Goal: Task Accomplishment & Management: Manage account settings

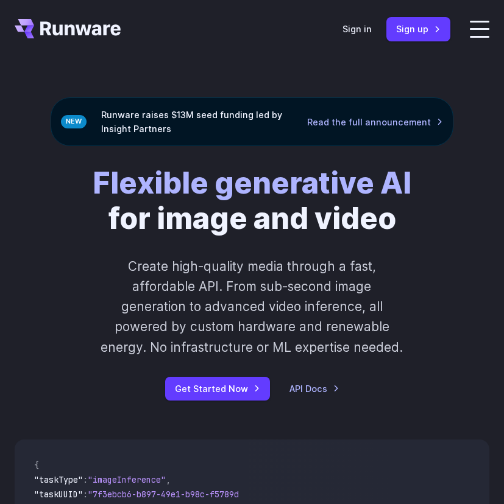
click at [362, 27] on link "Sign in" at bounding box center [356, 29] width 29 height 14
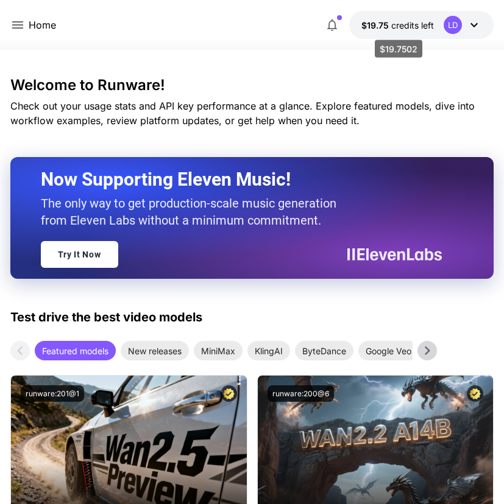
click at [418, 25] on span "credits left" at bounding box center [412, 25] width 43 height 10
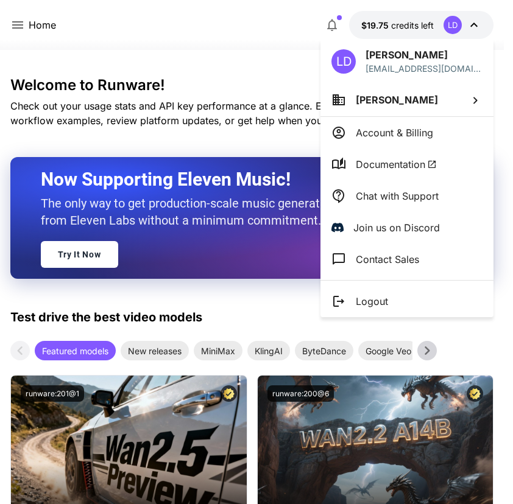
click at [417, 127] on p "Account & Billing" at bounding box center [394, 132] width 77 height 15
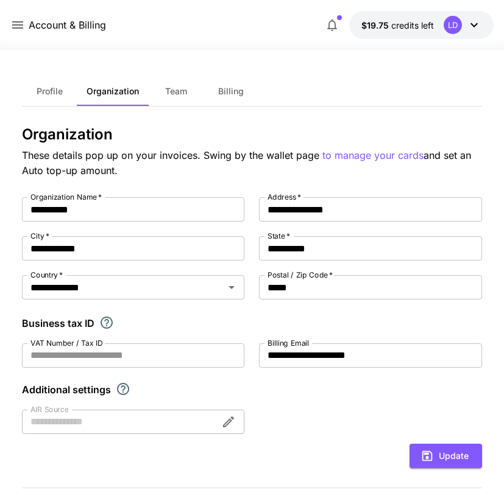
click at [239, 88] on span "Billing" at bounding box center [231, 91] width 26 height 11
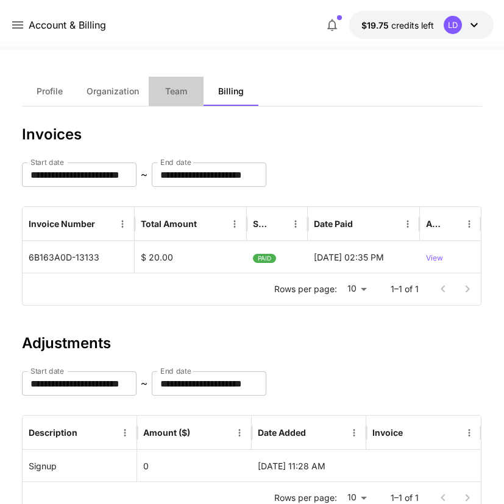
click at [167, 96] on span "Team" at bounding box center [176, 91] width 22 height 11
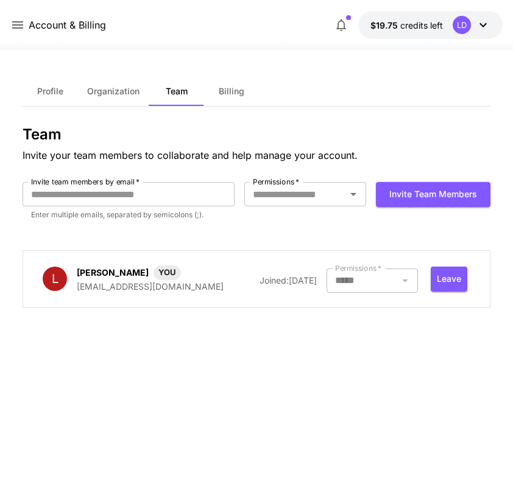
click at [119, 92] on span "Organization" at bounding box center [113, 91] width 52 height 11
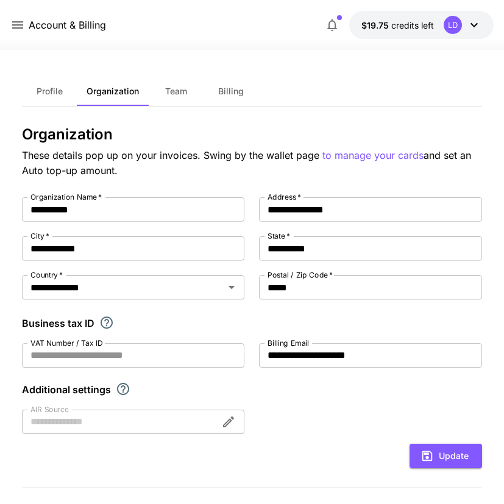
click at [65, 90] on button "Profile" at bounding box center [49, 91] width 55 height 29
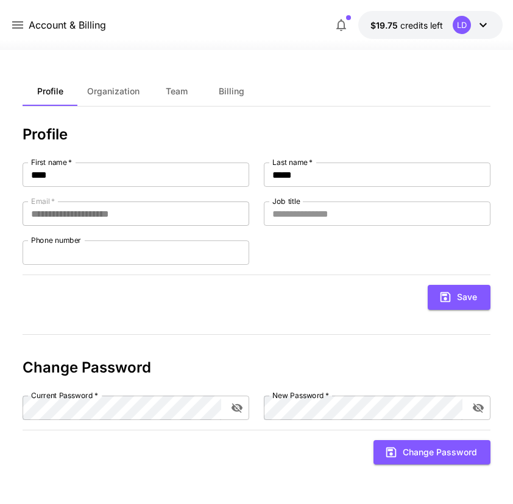
click at [15, 22] on icon at bounding box center [17, 24] width 11 height 7
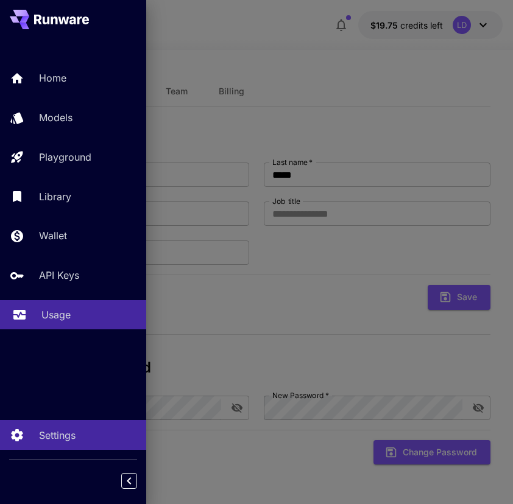
click at [72, 322] on div "Usage" at bounding box center [88, 315] width 95 height 15
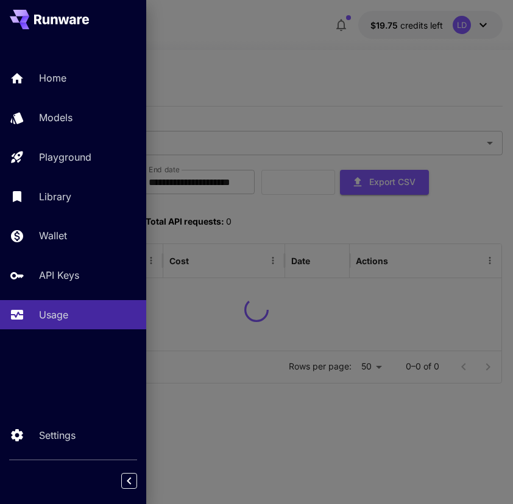
click at [284, 199] on div at bounding box center [256, 252] width 513 height 504
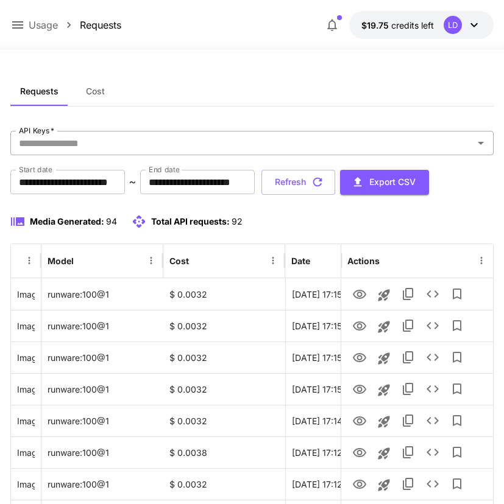
click at [177, 150] on input "API Keys   *" at bounding box center [242, 143] width 456 height 17
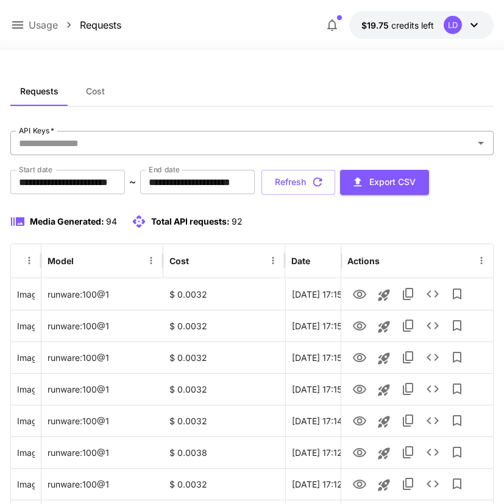
click at [156, 138] on input "API Keys   *" at bounding box center [242, 143] width 456 height 17
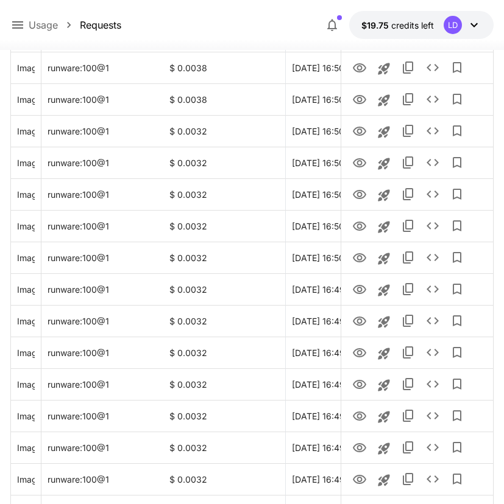
scroll to position [1436, 0]
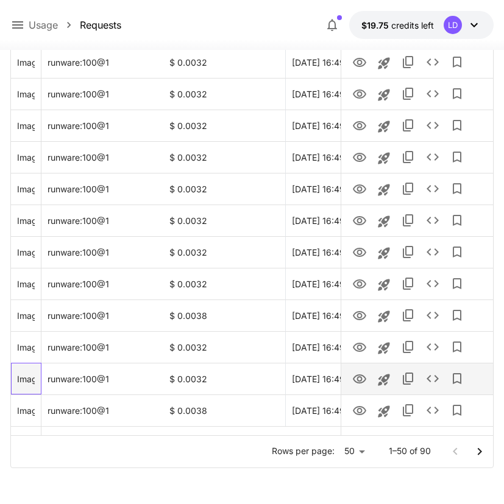
click at [19, 383] on div "Image Inference (Ultra-realistic overhead food photograph of Thai Chicken Satay…" at bounding box center [26, 379] width 18 height 31
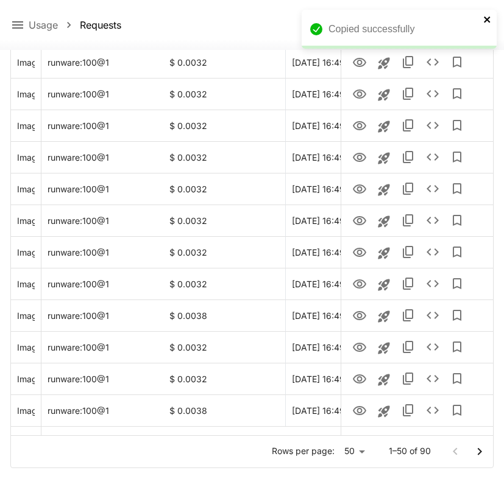
click at [484, 17] on icon "close" at bounding box center [487, 19] width 6 height 6
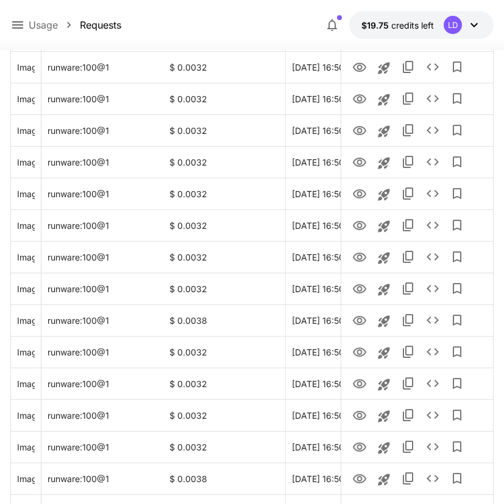
scroll to position [0, 0]
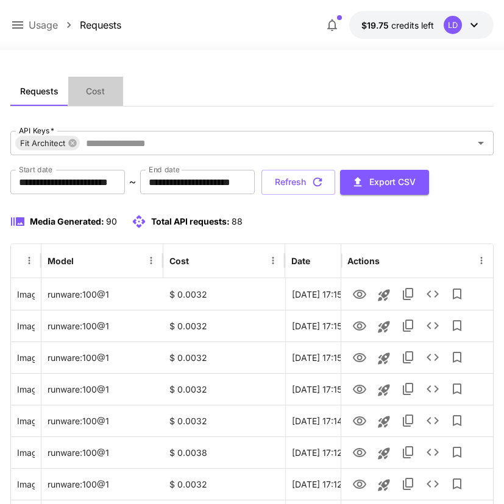
click at [97, 94] on span "Cost" at bounding box center [95, 91] width 19 height 11
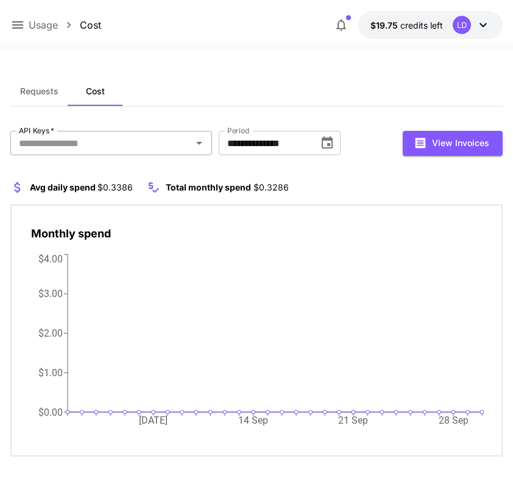
click at [198, 141] on icon "Open" at bounding box center [199, 143] width 15 height 15
click at [73, 142] on icon at bounding box center [73, 143] width 10 height 10
click at [323, 145] on icon "Choose date, selected date is Sep 30, 2025" at bounding box center [327, 142] width 11 height 12
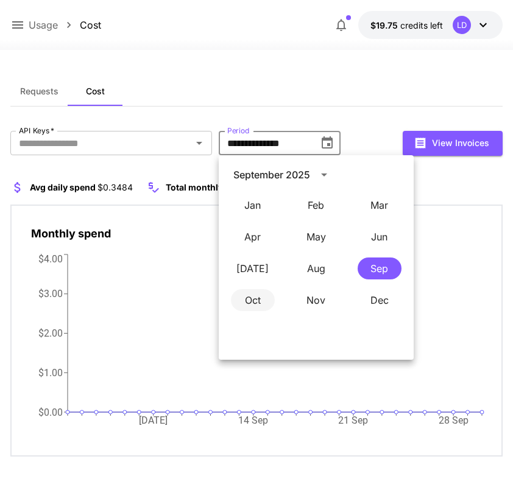
click at [250, 298] on button "Oct" at bounding box center [253, 300] width 44 height 22
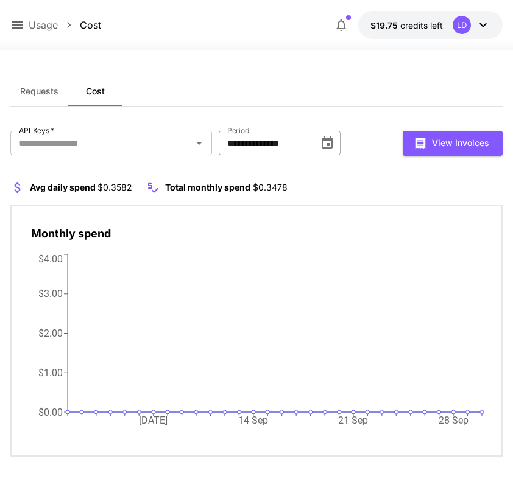
click at [330, 142] on icon "Choose date, selected date is Sep 30, 2025" at bounding box center [327, 143] width 15 height 15
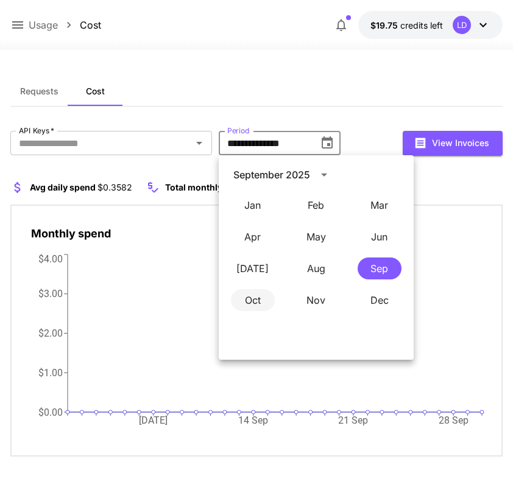
click at [251, 295] on button "Oct" at bounding box center [253, 300] width 44 height 22
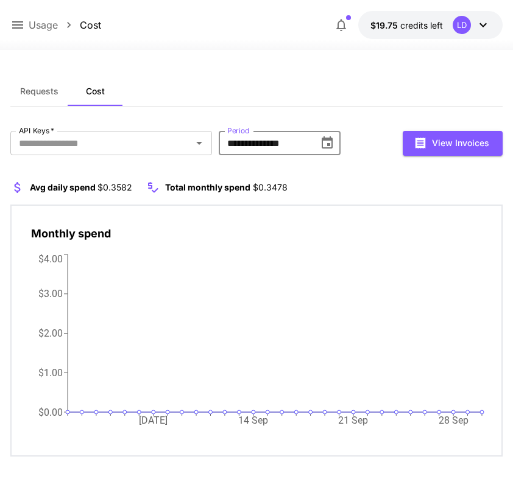
click at [300, 145] on input "**********" at bounding box center [264, 143] width 91 height 24
click at [325, 143] on icon "Choose date, selected date is Sep 30, 2025" at bounding box center [327, 143] width 15 height 15
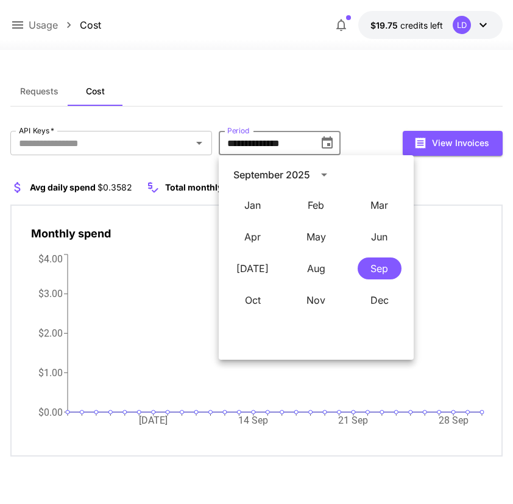
click at [258, 141] on input "**********" at bounding box center [264, 143] width 91 height 24
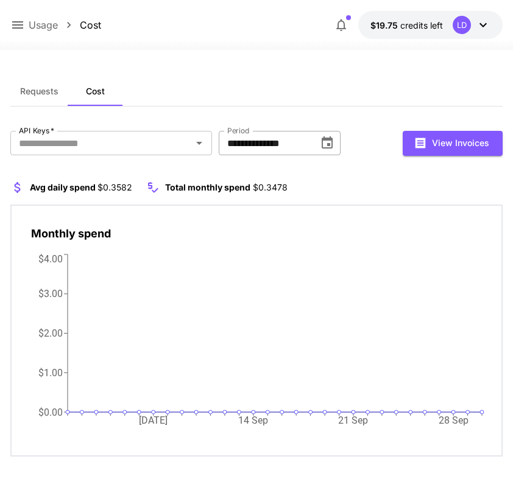
click at [257, 145] on input "**********" at bounding box center [264, 143] width 91 height 24
click at [327, 142] on icon "Choose date, selected date is Sep 30, 2025" at bounding box center [327, 143] width 15 height 15
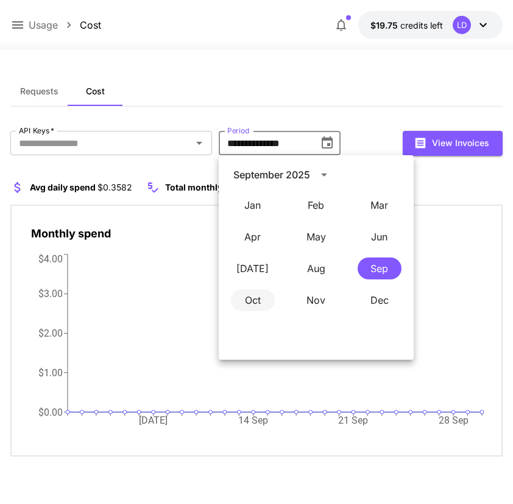
click at [263, 297] on button "Oct" at bounding box center [253, 300] width 44 height 22
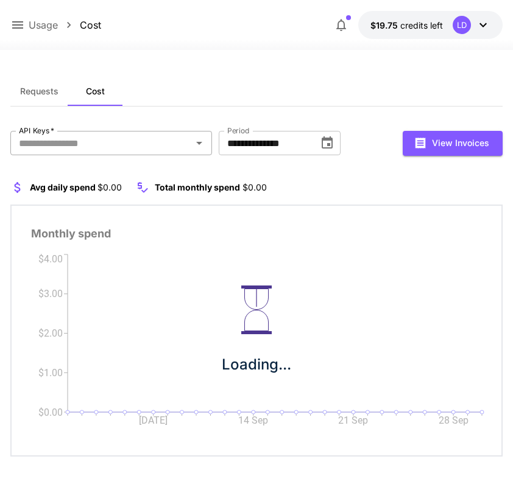
click at [183, 132] on div "API Keys   *" at bounding box center [111, 143] width 202 height 24
click at [309, 141] on input "**********" at bounding box center [326, 143] width 91 height 24
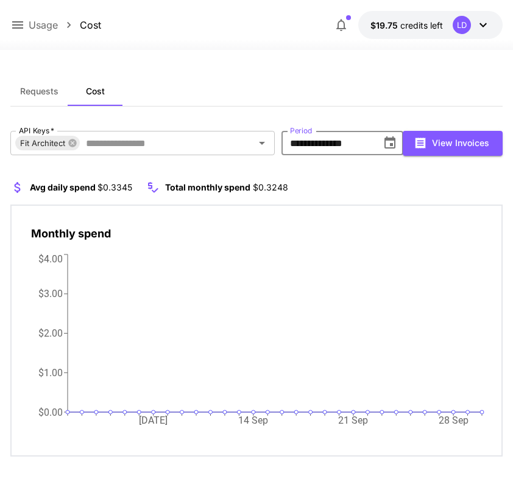
click at [387, 142] on icon "Choose date, selected date is Sep 30, 2025" at bounding box center [390, 143] width 15 height 15
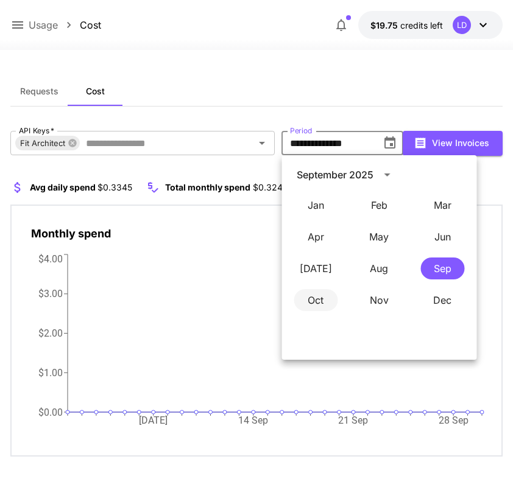
click at [303, 303] on button "Oct" at bounding box center [316, 300] width 44 height 22
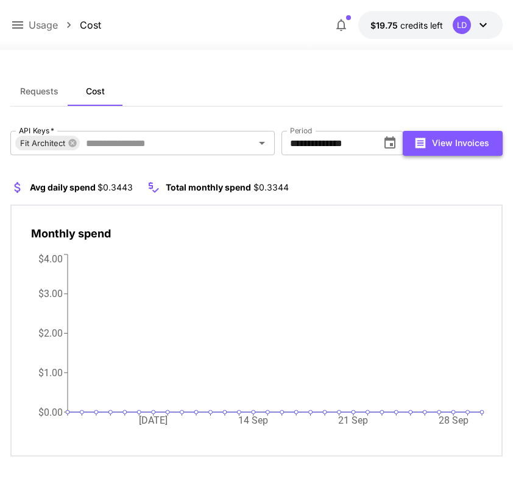
click at [451, 142] on button "View Invoices" at bounding box center [453, 143] width 100 height 25
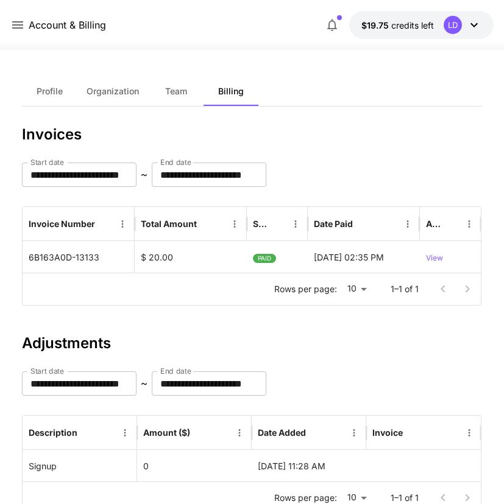
click at [20, 19] on icon at bounding box center [17, 25] width 15 height 15
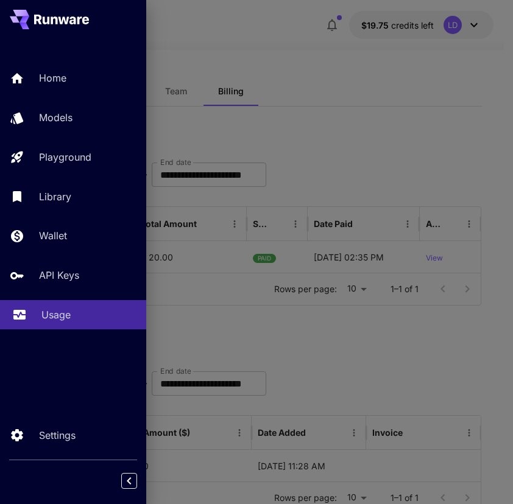
click at [65, 322] on p "Usage" at bounding box center [55, 315] width 29 height 15
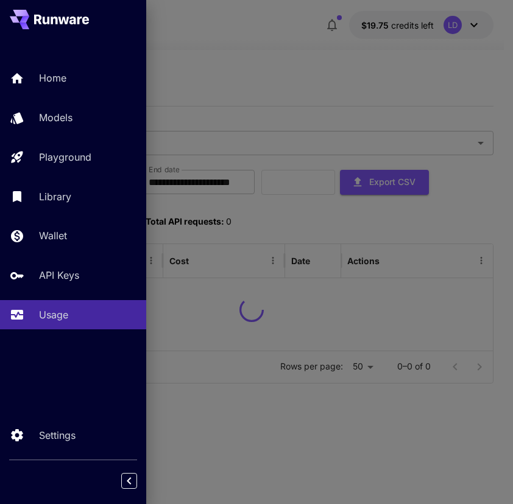
click at [322, 208] on div at bounding box center [256, 252] width 513 height 504
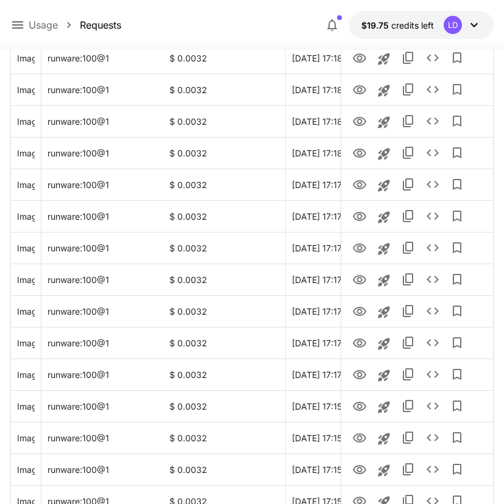
scroll to position [287, 0]
